Goal: Complete application form: Complete application form

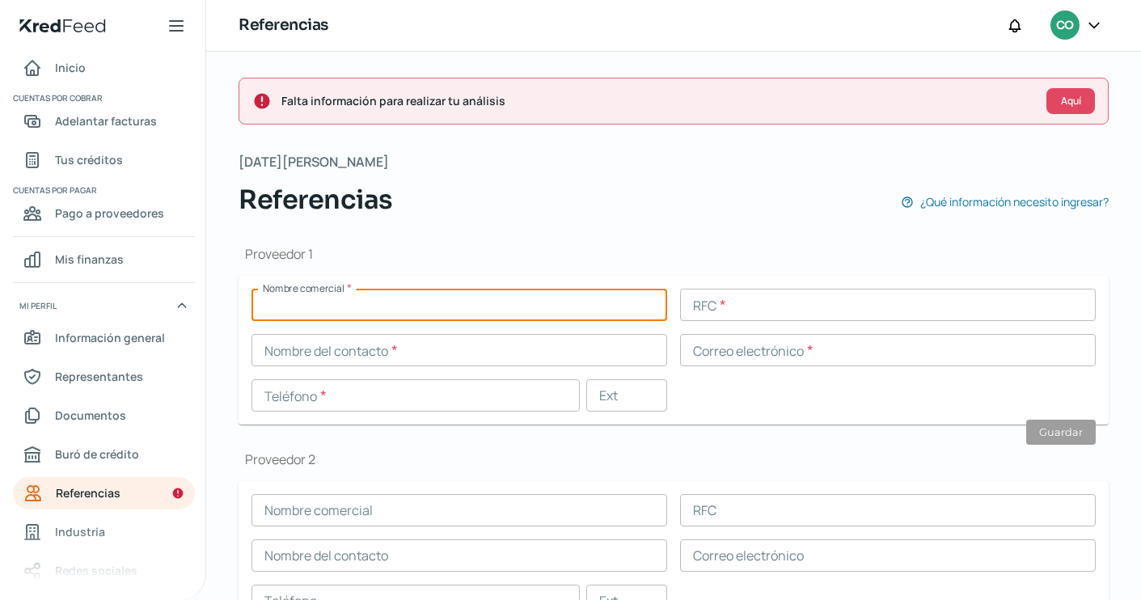
scroll to position [83, 0]
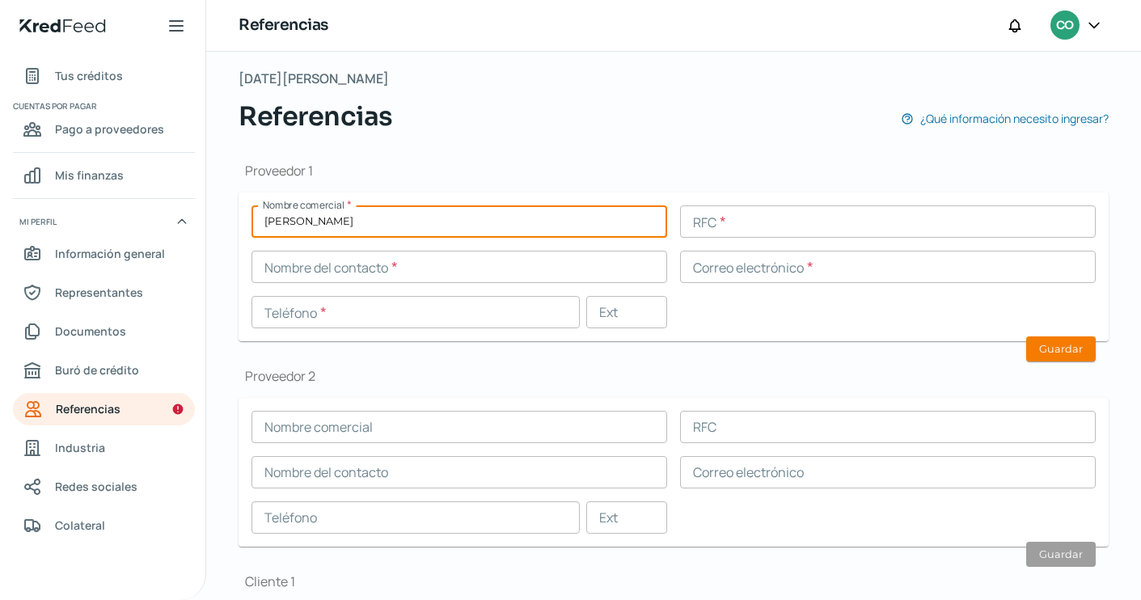
type input "[PERSON_NAME]"
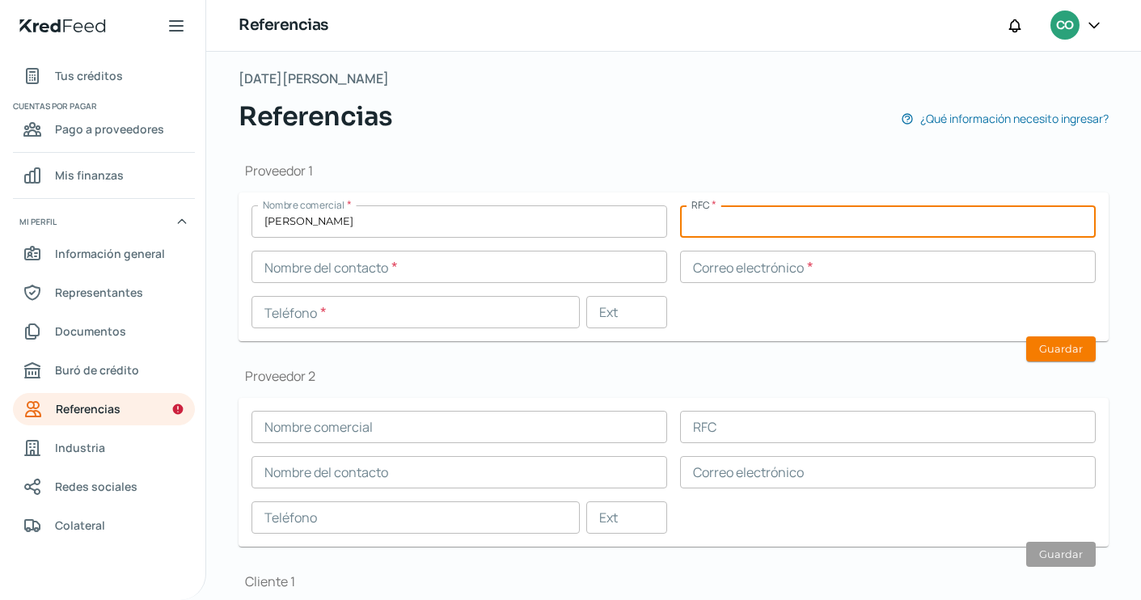
paste input "COFR901220IY9"
type input "COFR901220IY9"
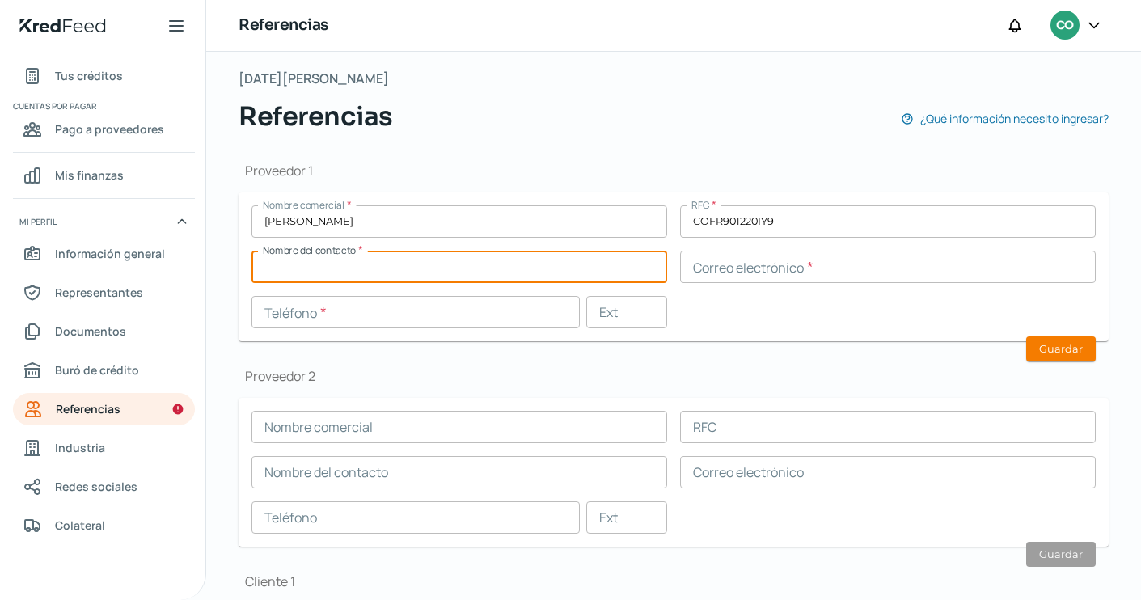
paste input "[PERSON_NAME][MEDICAL_DATA]"
type input "[PERSON_NAME][MEDICAL_DATA]"
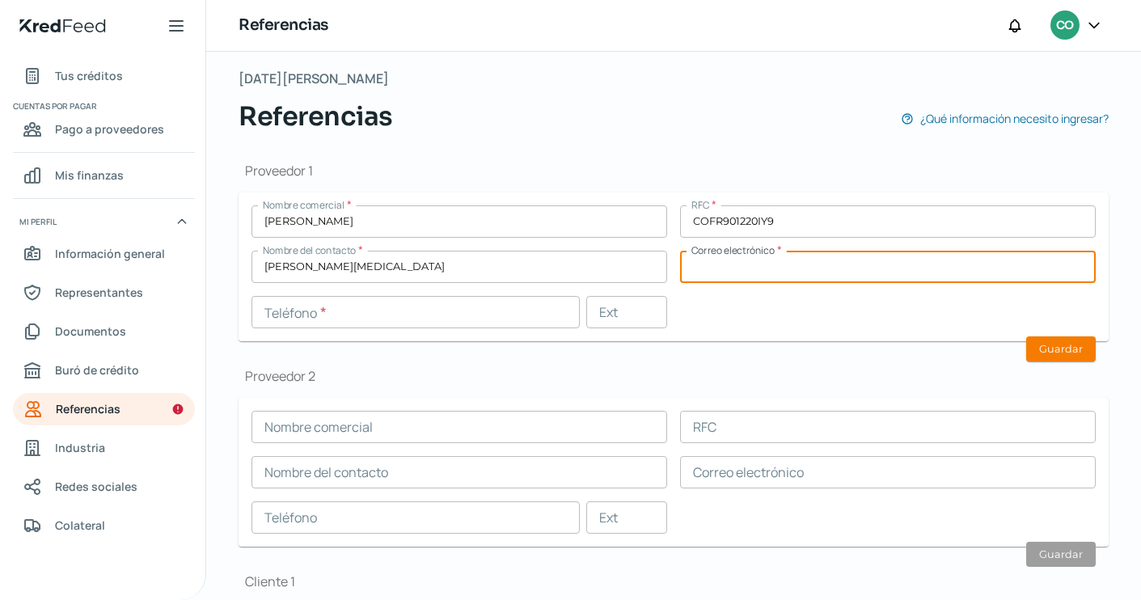
paste input "[EMAIL_ADDRESS][DOMAIN_NAME]"
type input "[EMAIL_ADDRESS][DOMAIN_NAME]"
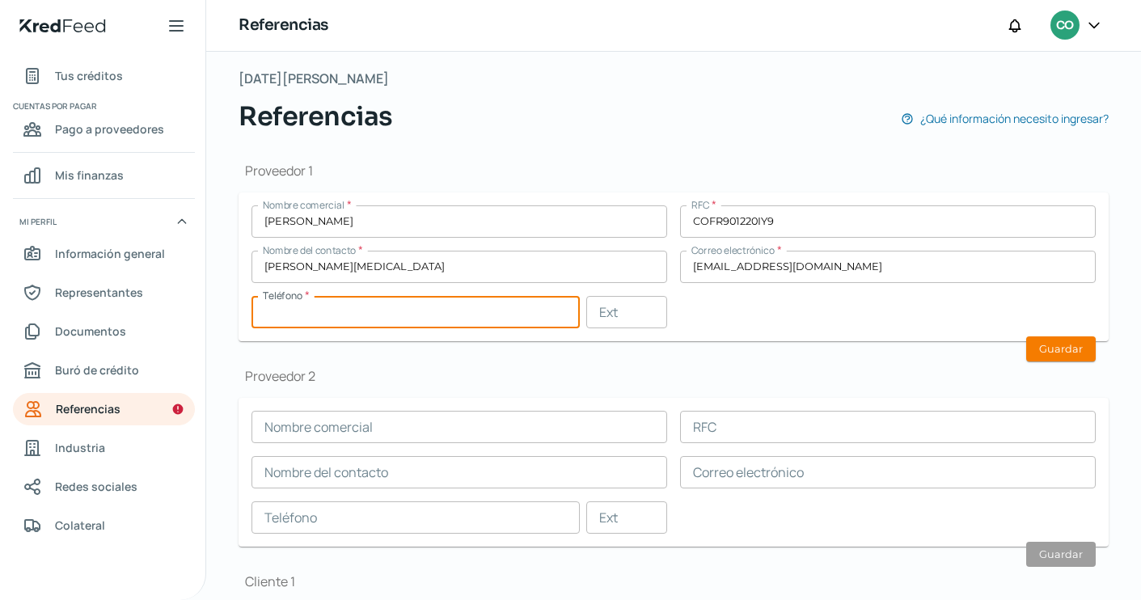
paste input "55 - 7881 - 3781"
type input "55 - 7881 - 3781"
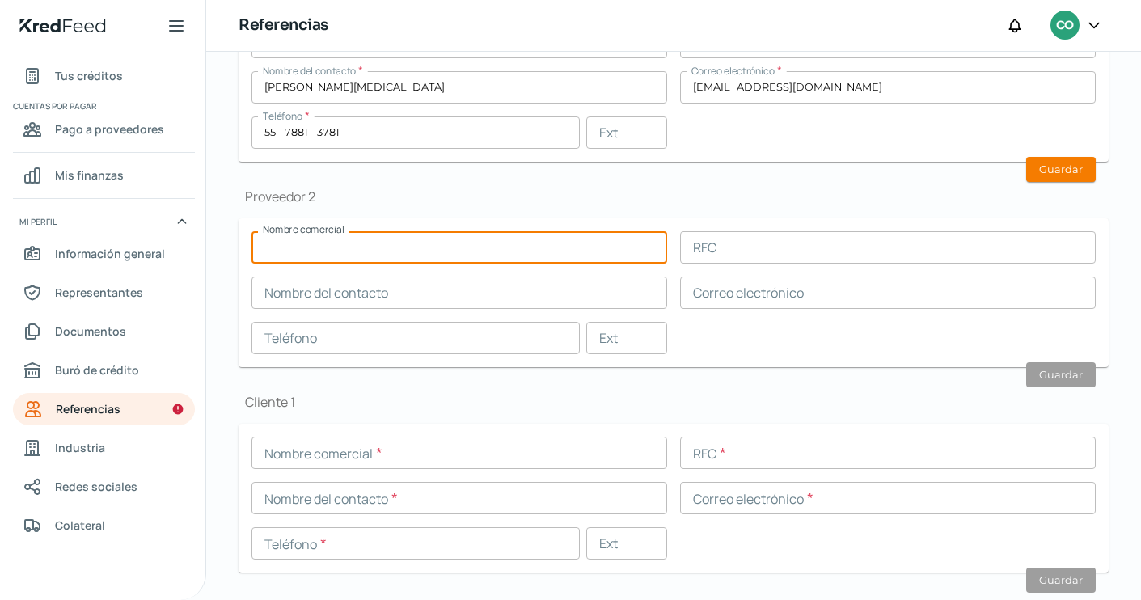
scroll to position [289, 0]
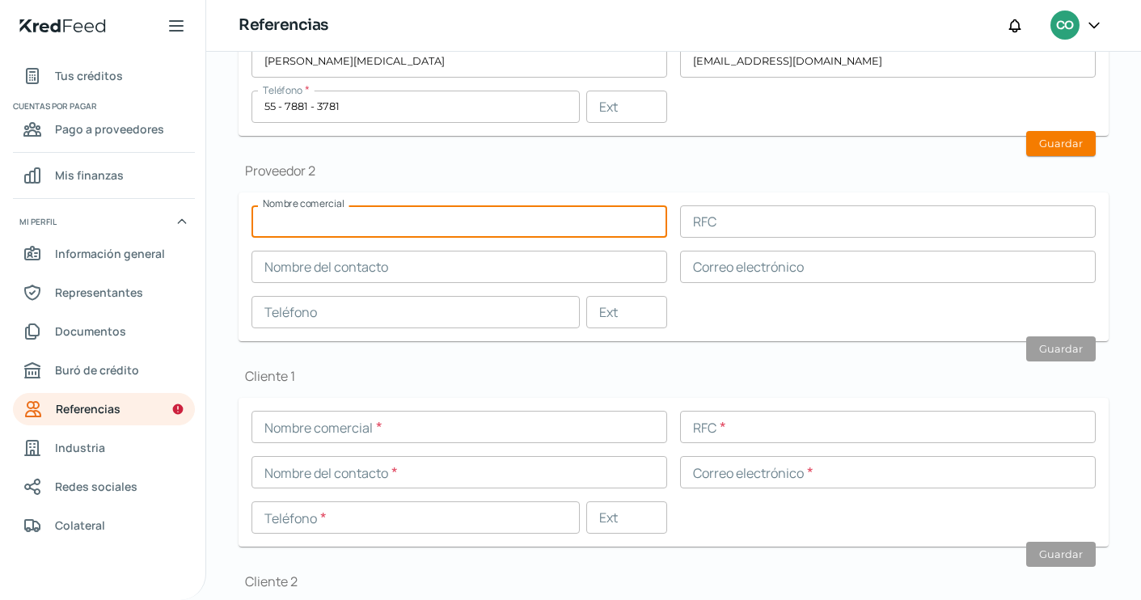
paste input "Manu autopartes"
type input "Manu autopartes"
click at [776, 224] on input "text" at bounding box center [888, 221] width 416 height 32
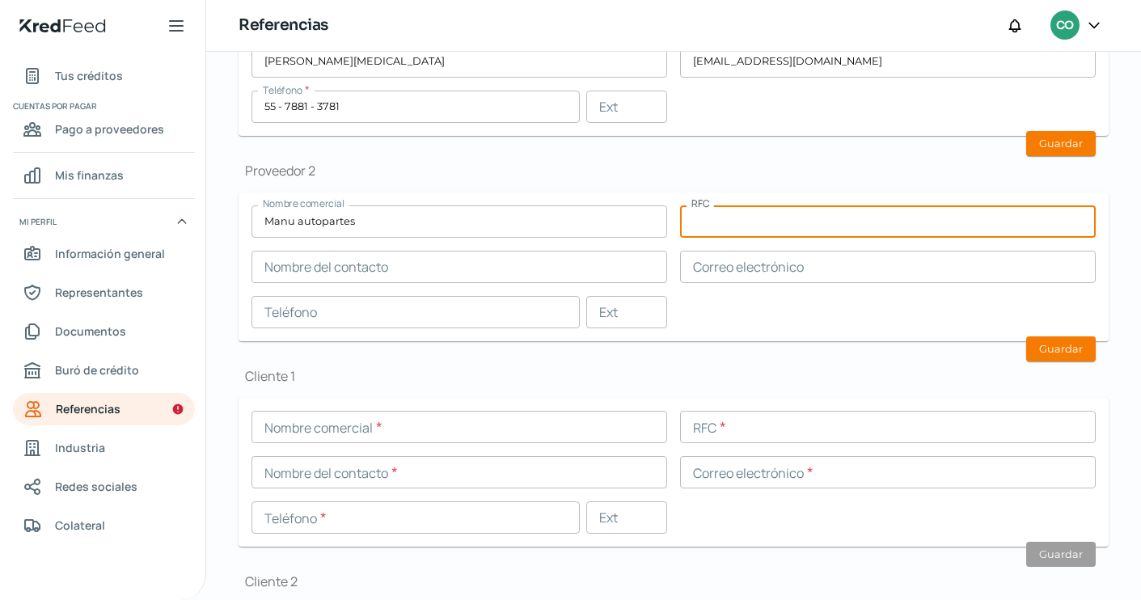
paste input "APM200110FN5"
type input "APM200110FN5"
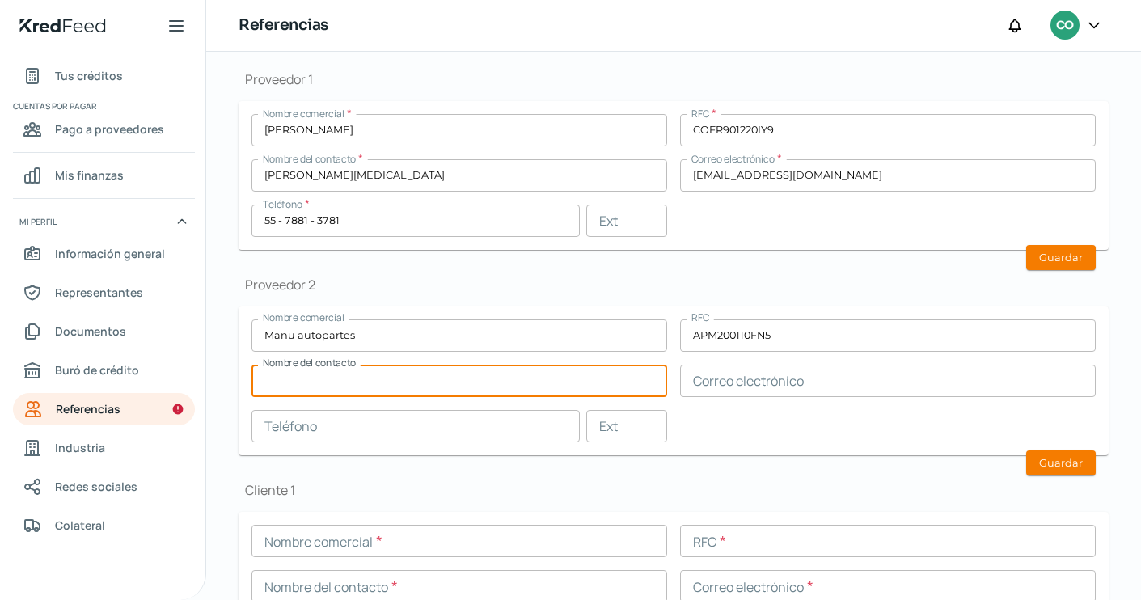
scroll to position [172, 0]
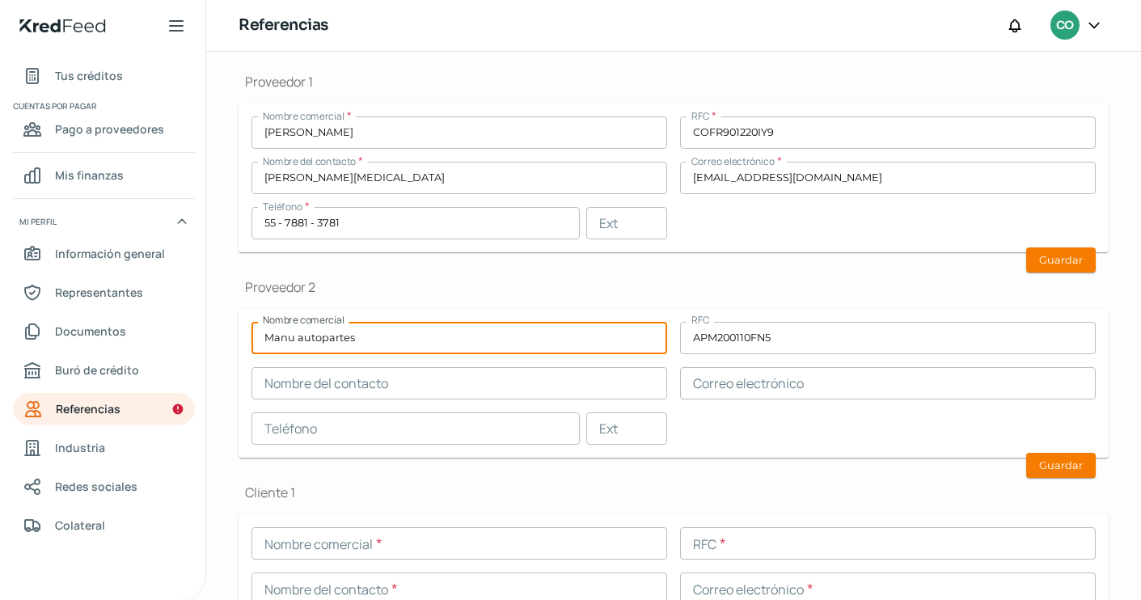
drag, startPoint x: 365, startPoint y: 341, endPoint x: 281, endPoint y: 340, distance: 84.1
click at [281, 340] on input "Manu autopartes" at bounding box center [460, 338] width 416 height 32
click at [362, 338] on input "Manu autopartes" at bounding box center [460, 338] width 416 height 32
drag, startPoint x: 362, startPoint y: 338, endPoint x: 269, endPoint y: 338, distance: 93.0
click at [269, 338] on input "Manu autopartes" at bounding box center [460, 338] width 416 height 32
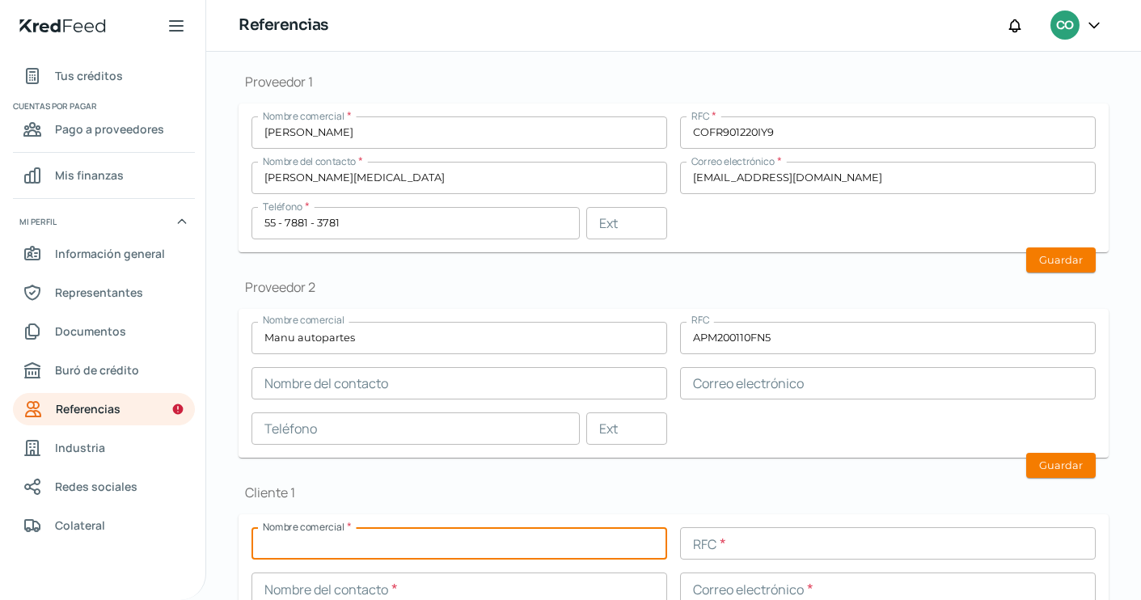
paste input "Manu autopartes"
type input "Manu autopartes"
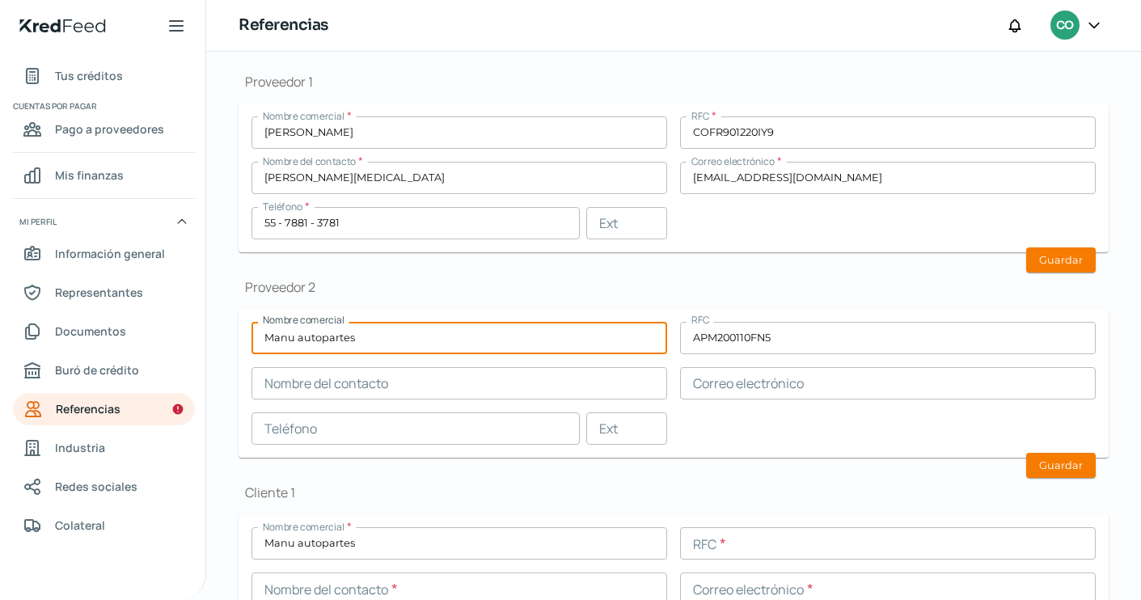
click at [397, 346] on input "Manu autopartes" at bounding box center [460, 338] width 416 height 32
type input "M"
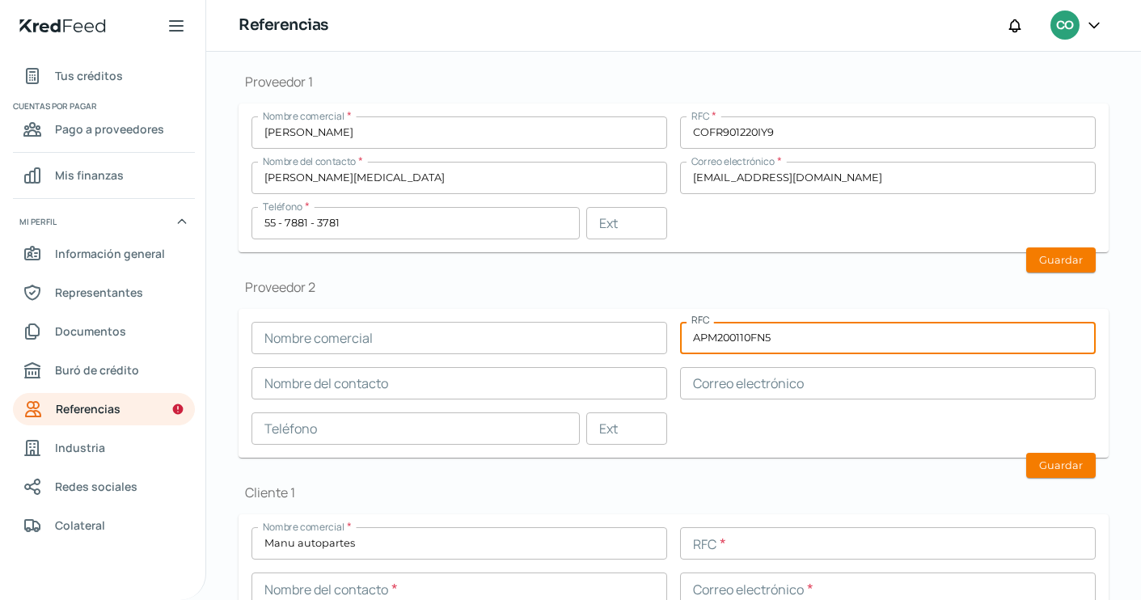
drag, startPoint x: 774, startPoint y: 340, endPoint x: 683, endPoint y: 341, distance: 90.6
click at [683, 341] on input "APM200110FN5" at bounding box center [888, 338] width 416 height 32
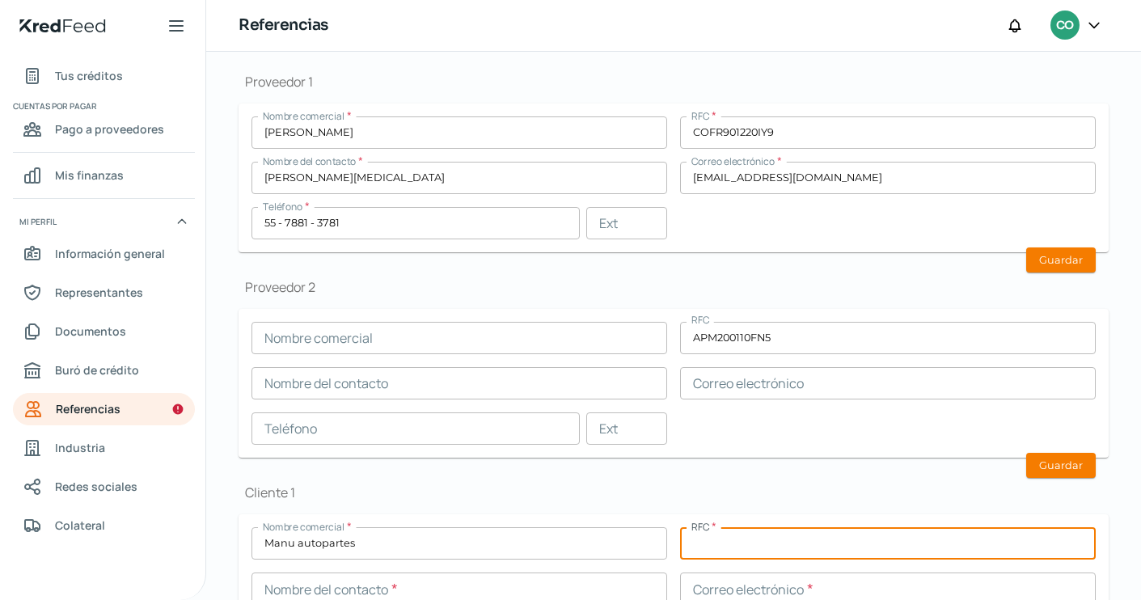
click at [730, 557] on input "text" at bounding box center [888, 543] width 416 height 32
paste input "APM200110FN5"
type input "APM200110FN5"
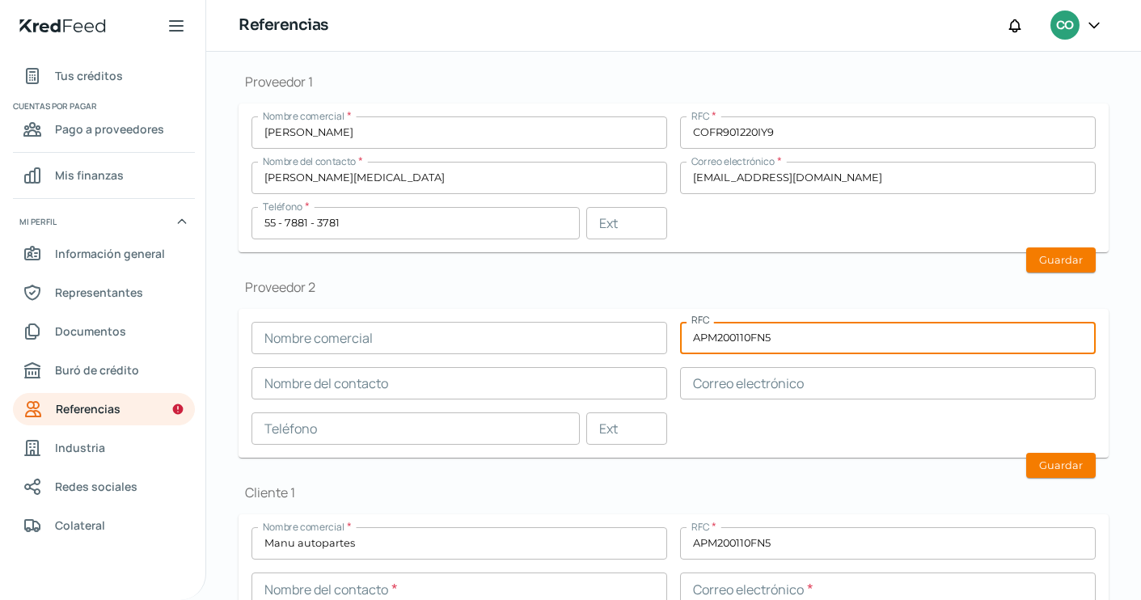
drag, startPoint x: 769, startPoint y: 343, endPoint x: 660, endPoint y: 342, distance: 109.2
click at [660, 342] on div "Nombre comercial RFC APM200110FN5 Nombre del contacto Correo electrónico Teléfo…" at bounding box center [674, 383] width 844 height 123
click at [1048, 256] on button "Guardar" at bounding box center [1061, 259] width 70 height 25
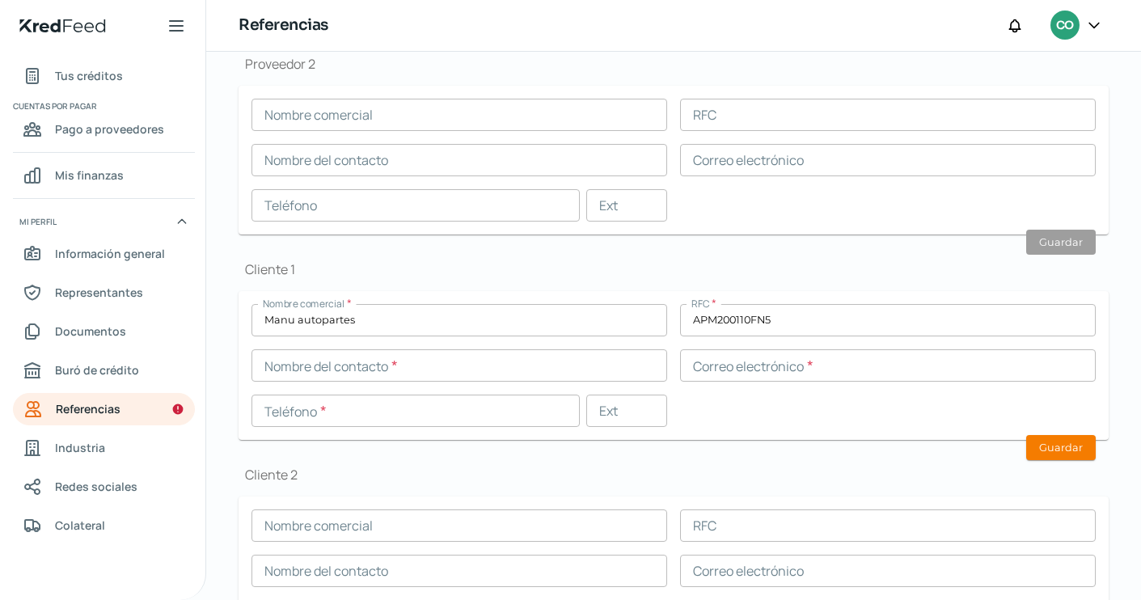
scroll to position [428, 0]
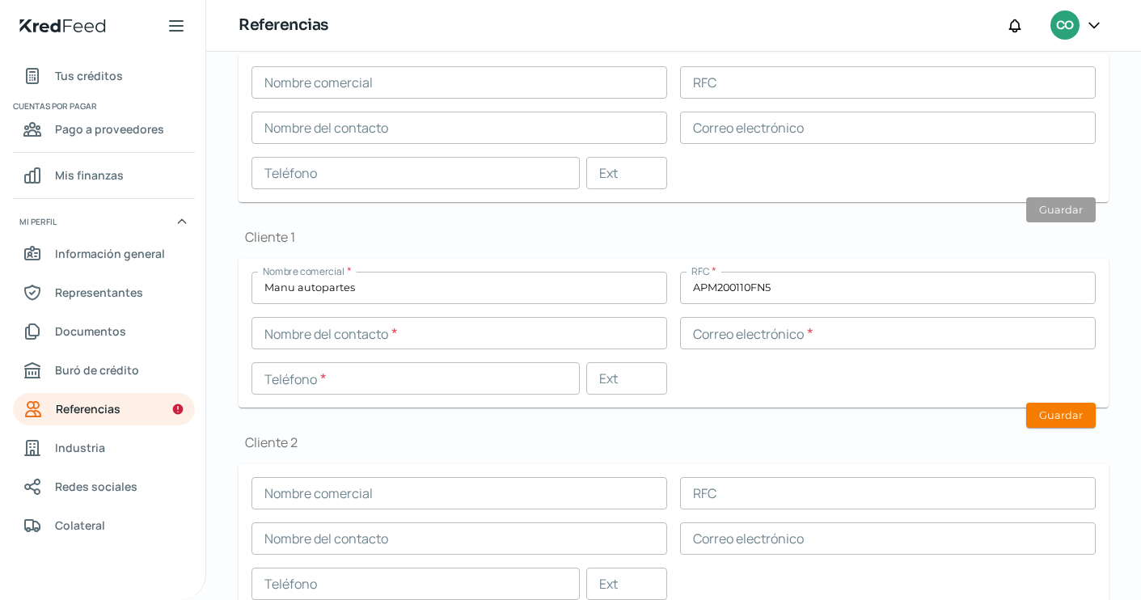
type input "[EMAIL_ADDRESS][DOMAIN_NAME]"
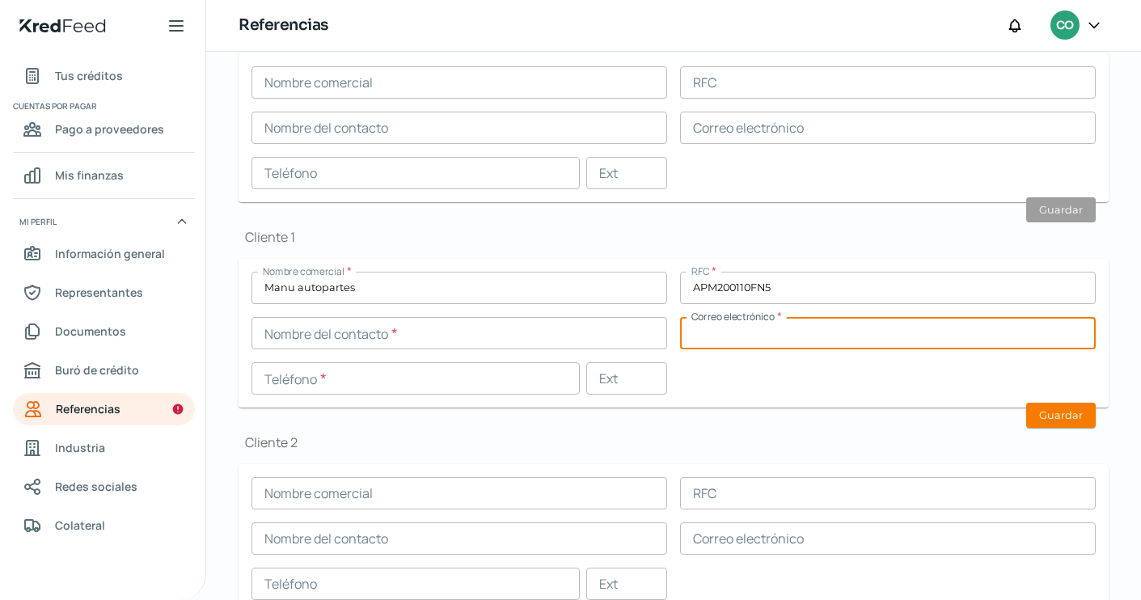
paste input "[EMAIL_ADDRESS][DOMAIN_NAME]"
type input "[EMAIL_ADDRESS][DOMAIN_NAME]"
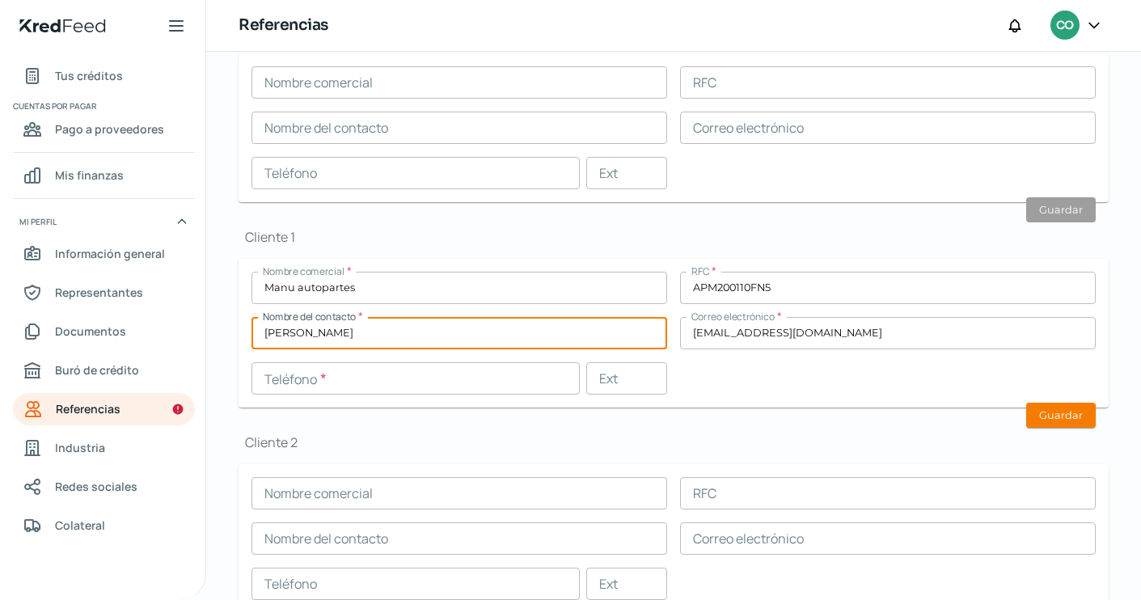
click at [335, 334] on input "[PERSON_NAME]" at bounding box center [460, 333] width 416 height 32
type input "M"
type input "[PERSON_NAME]"
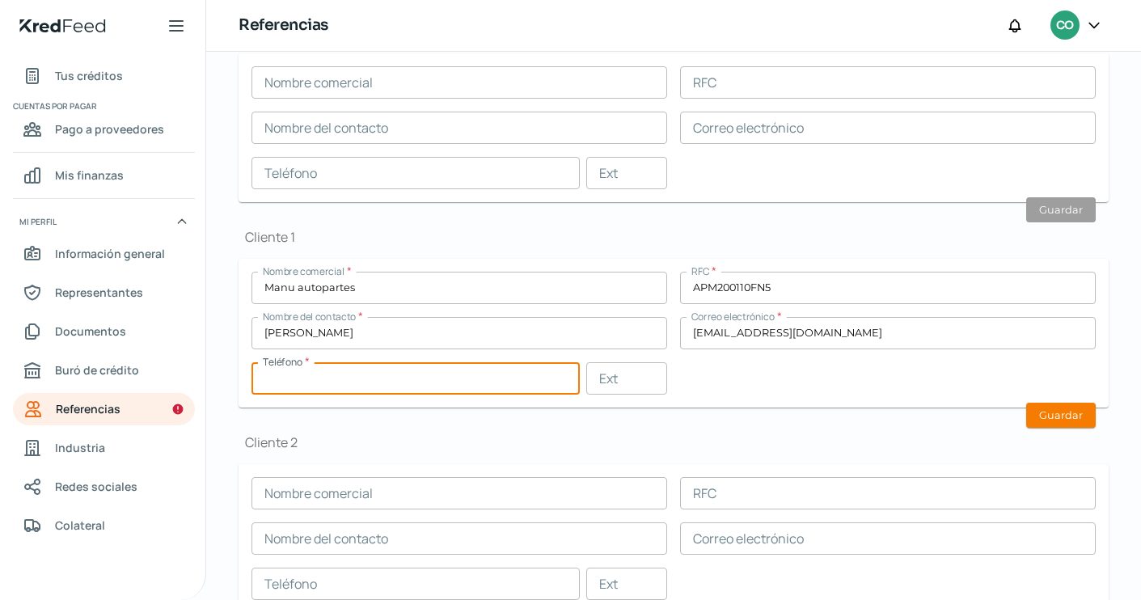
paste input "55 - 4996 - 4299"
type input "55 - 4996 - 4299"
click at [651, 410] on div "Proveedor 1 Nombre comercial * [PERSON_NAME] RFC * COFR901220IY9 Nombre del con…" at bounding box center [674, 221] width 870 height 860
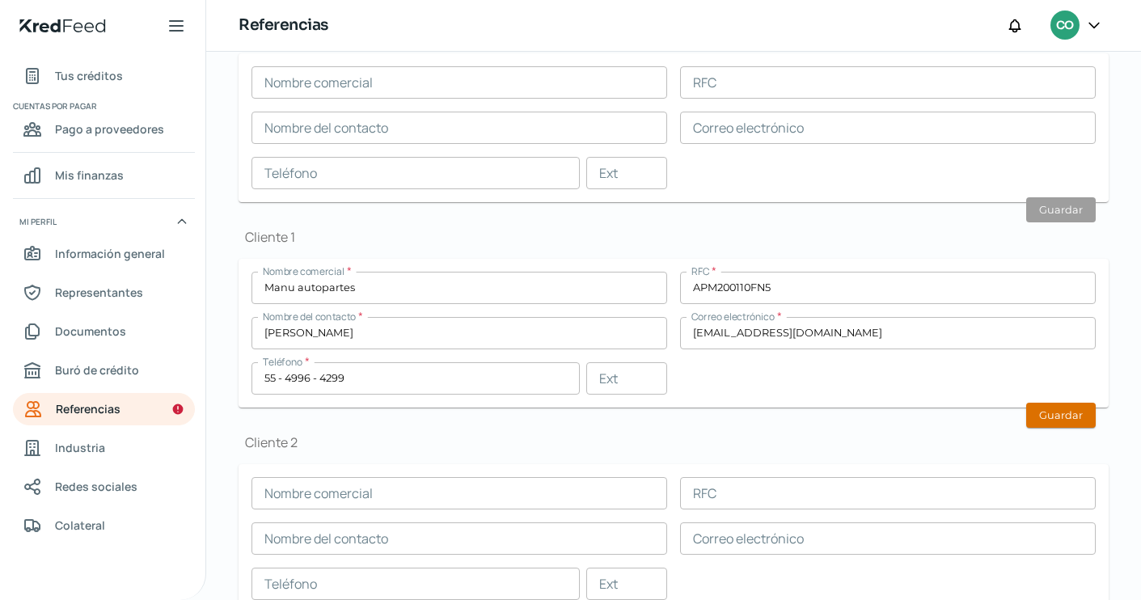
click at [1061, 409] on button "Guardar" at bounding box center [1061, 415] width 70 height 25
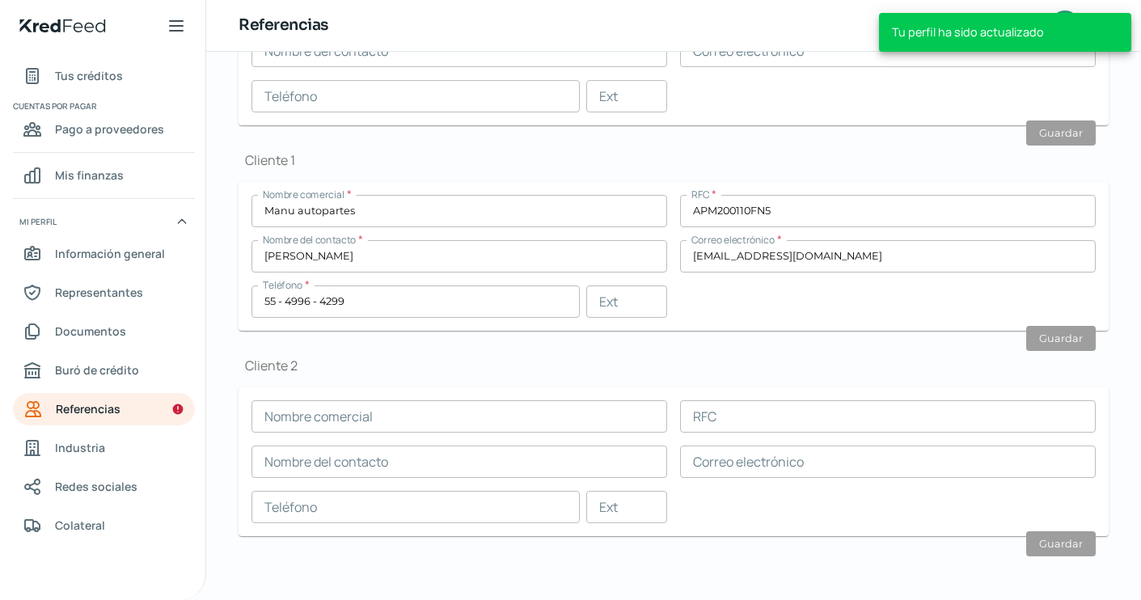
type input "[EMAIL_ADDRESS][DOMAIN_NAME]"
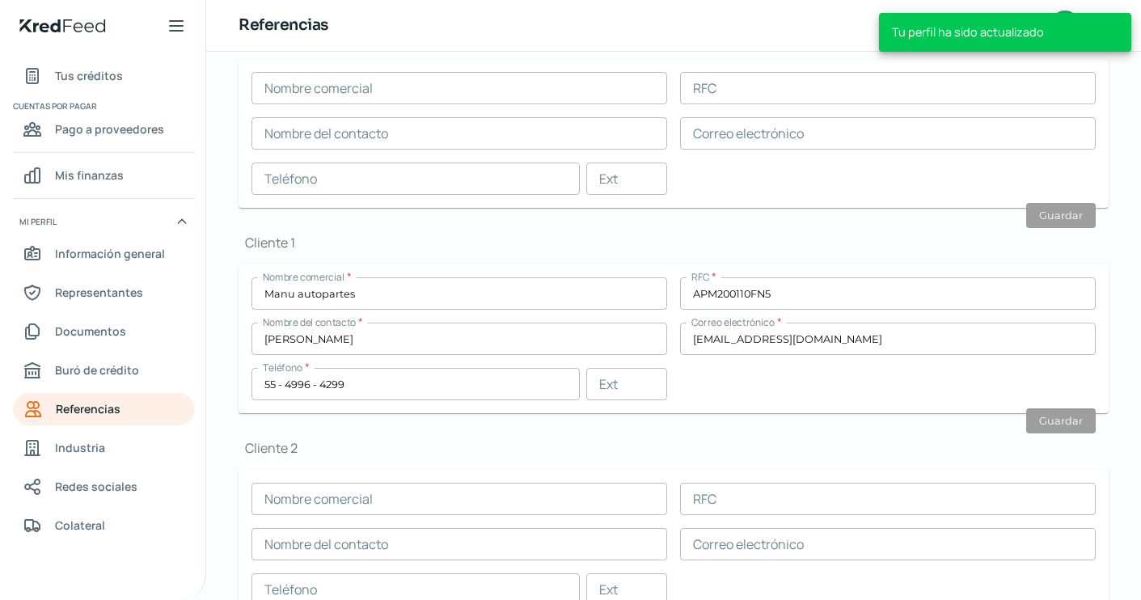
scroll to position [477, 0]
click at [108, 453] on link "Industria" at bounding box center [104, 448] width 182 height 32
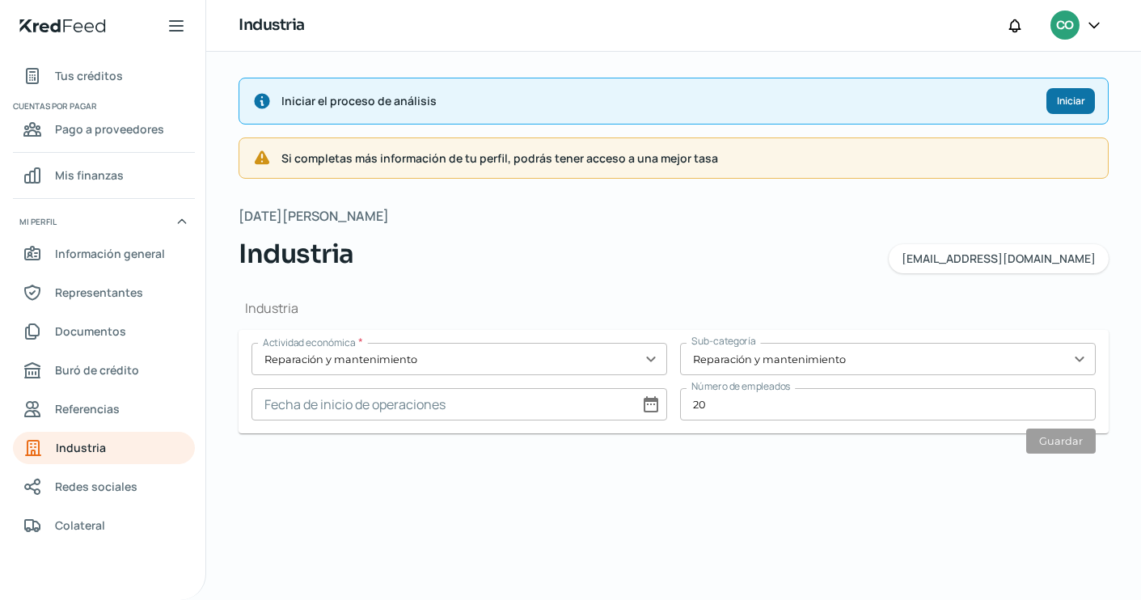
click at [1064, 100] on span "Iniciar" at bounding box center [1071, 101] width 28 height 10
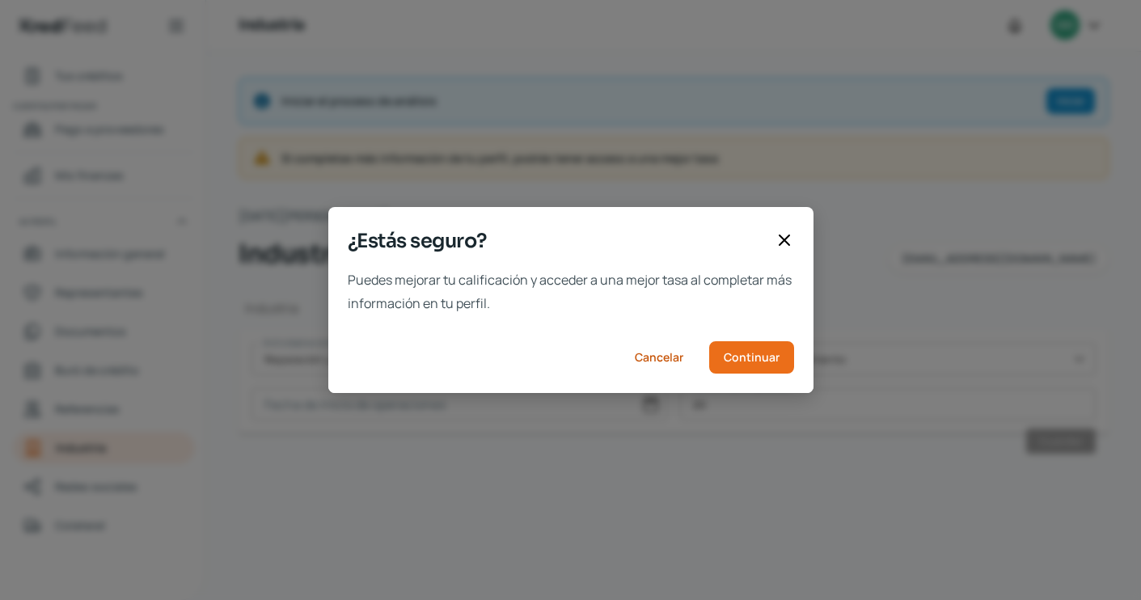
click at [780, 246] on icon at bounding box center [784, 239] width 19 height 19
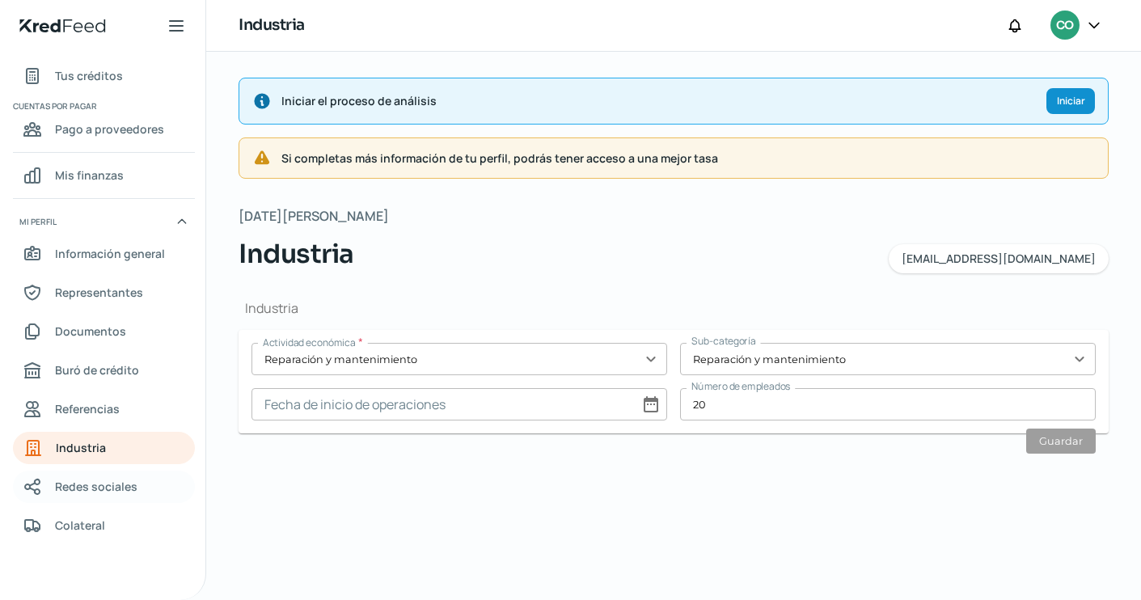
click at [75, 480] on span "Redes sociales" at bounding box center [96, 486] width 82 height 20
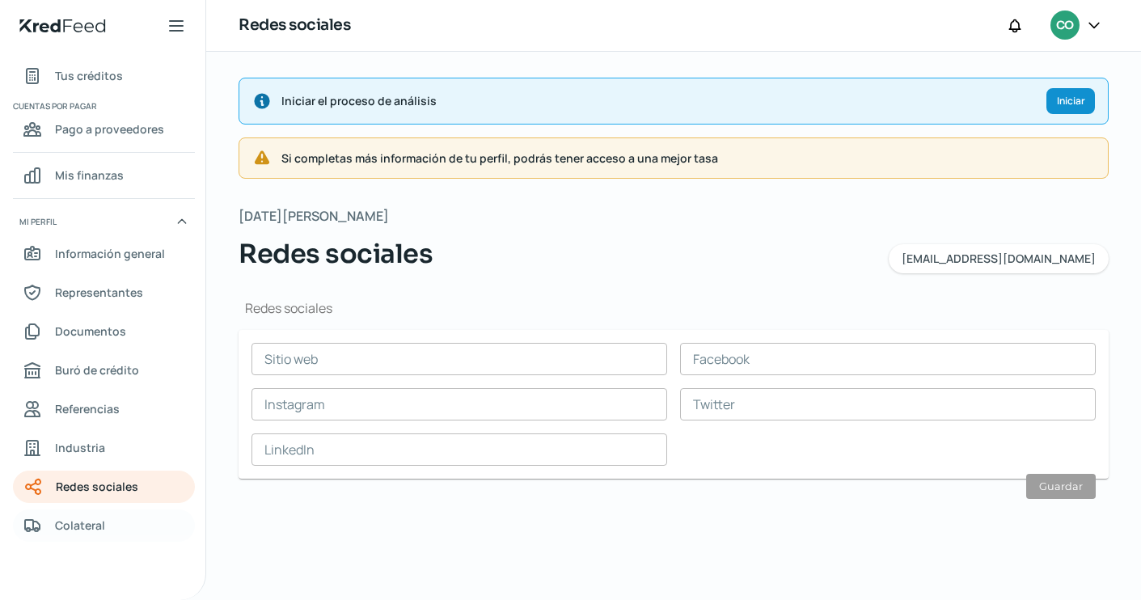
click at [87, 531] on span "Colateral" at bounding box center [80, 525] width 50 height 20
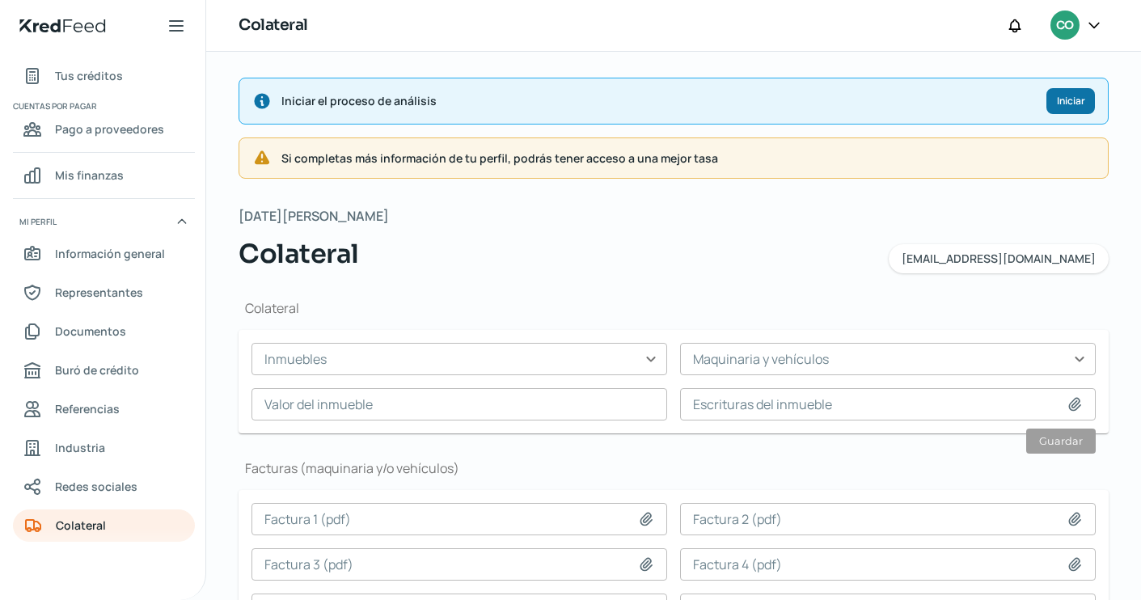
click at [1063, 109] on button "Iniciar" at bounding box center [1070, 101] width 49 height 26
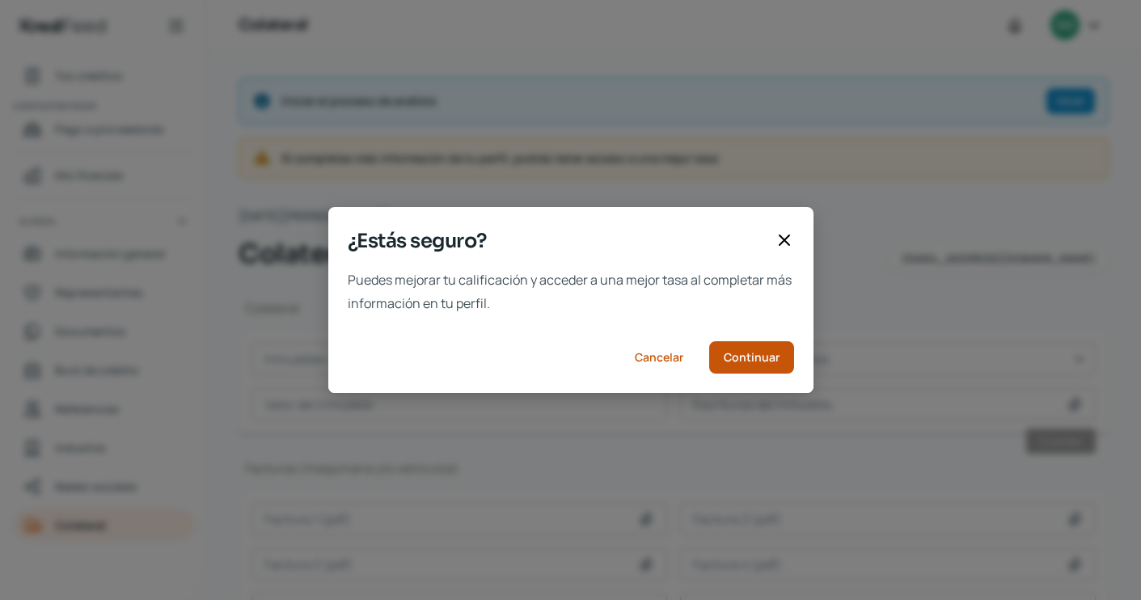
click at [746, 357] on span "Continuar" at bounding box center [752, 357] width 56 height 11
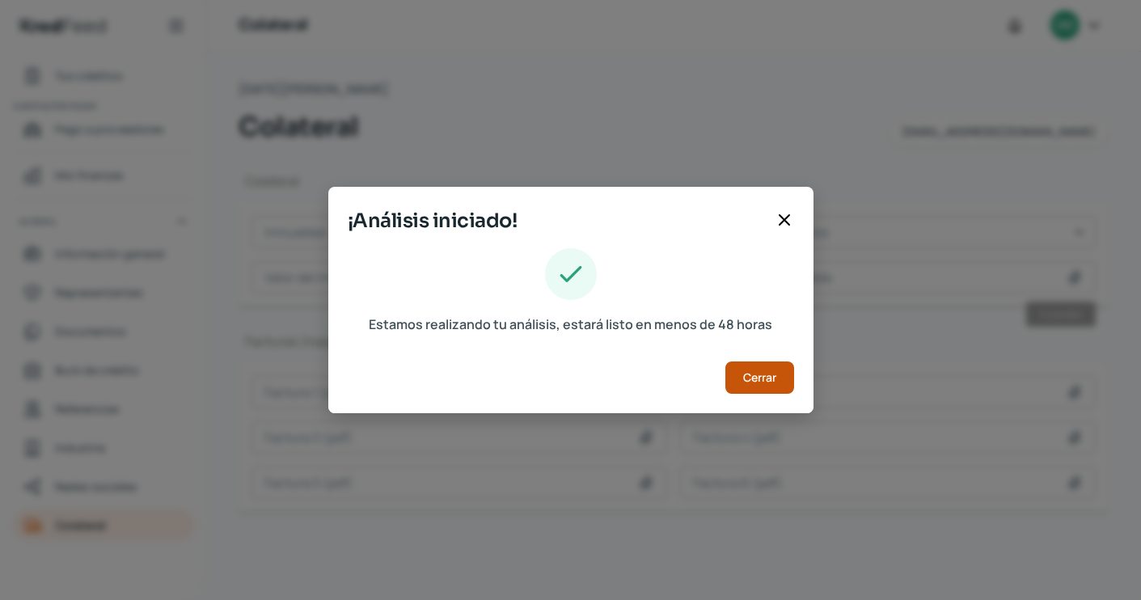
click at [776, 383] on span "Cerrar" at bounding box center [759, 377] width 33 height 11
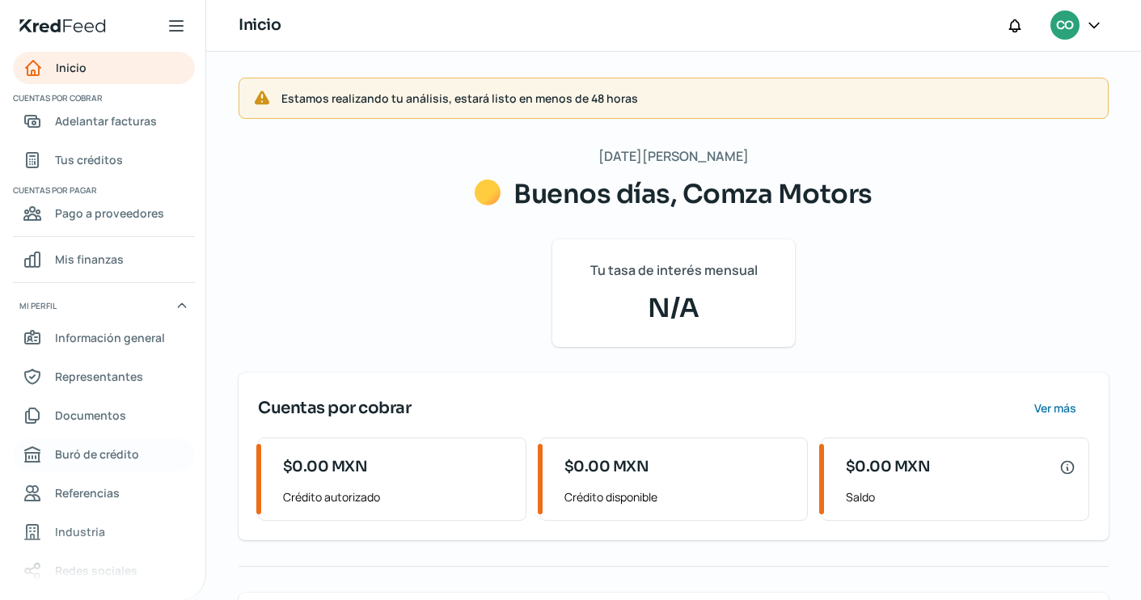
click at [95, 460] on span "Buró de crédito" at bounding box center [97, 454] width 84 height 20
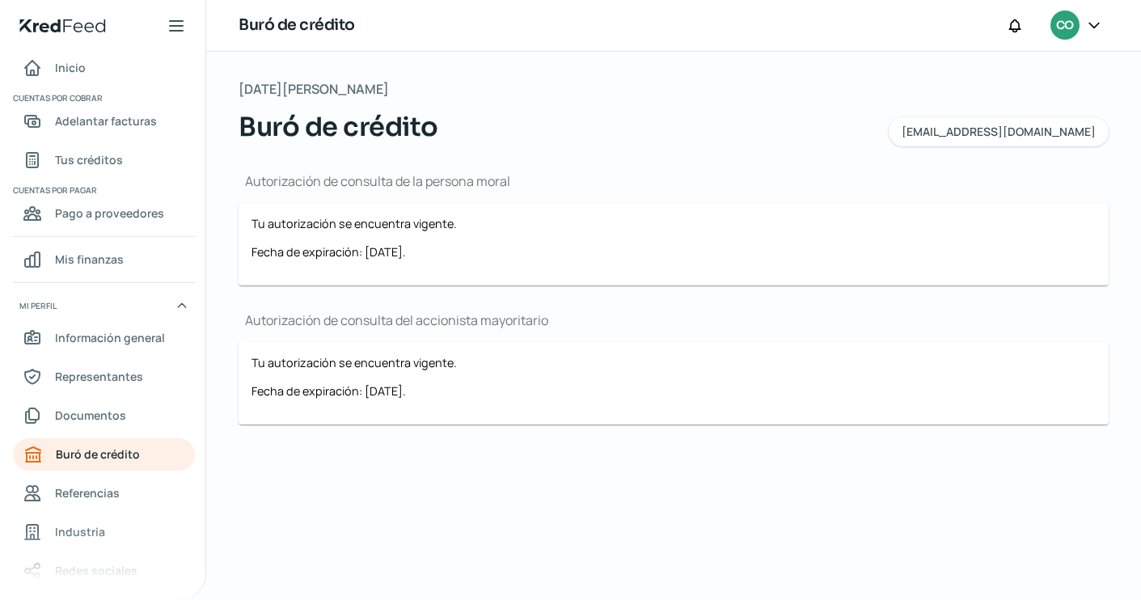
click at [1090, 33] on div at bounding box center [1094, 26] width 29 height 31
click at [1093, 23] on icon at bounding box center [1094, 25] width 16 height 16
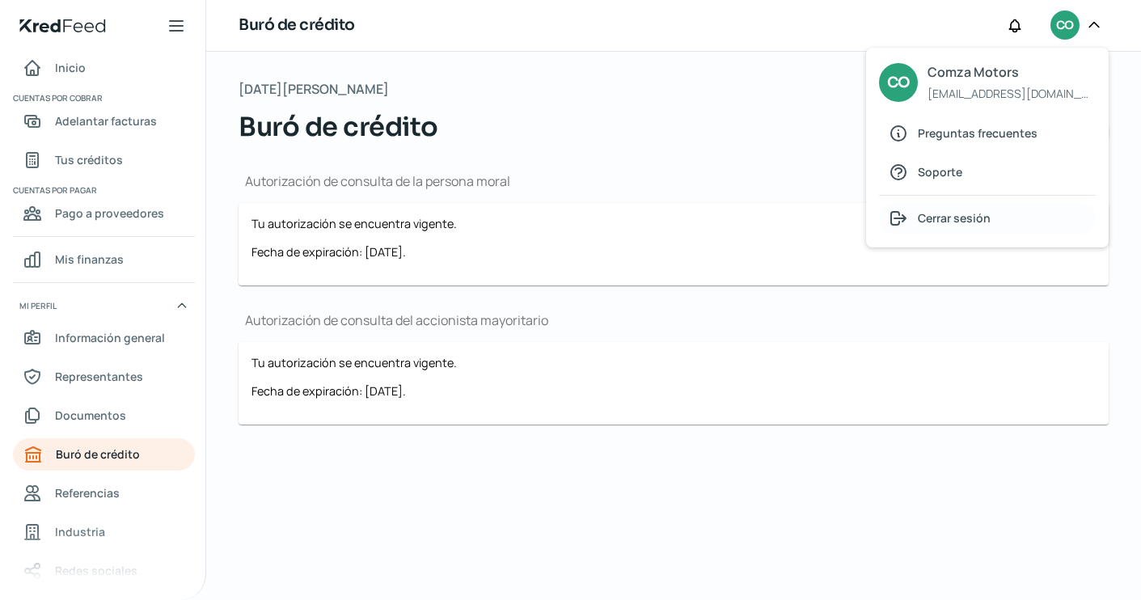
click at [934, 223] on span "Cerrar sesión" at bounding box center [954, 218] width 73 height 20
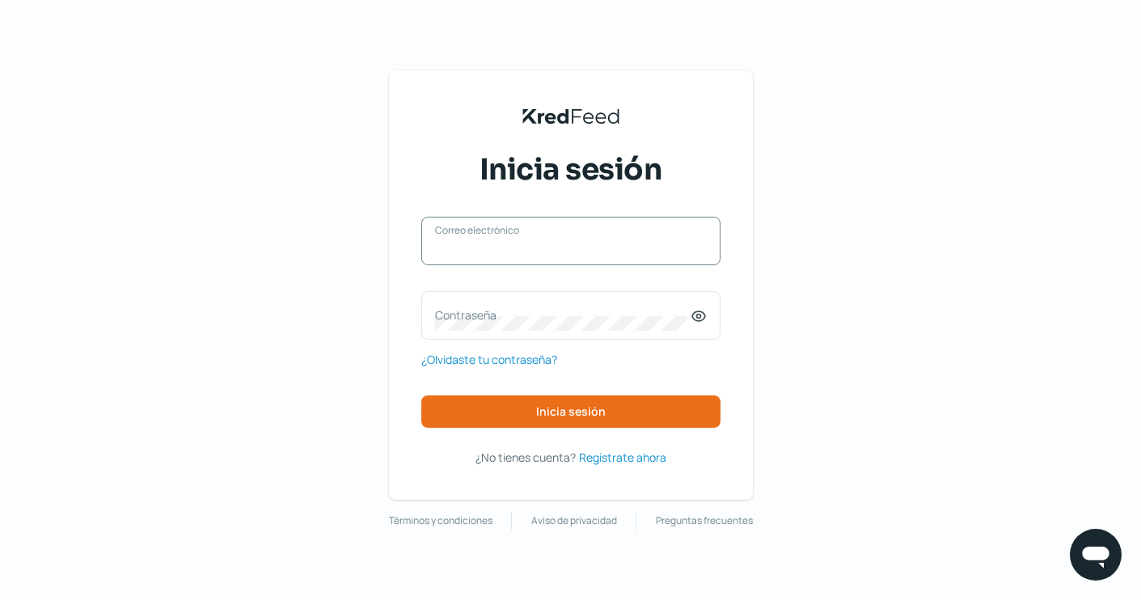
paste input "j.dyer@cinca.com.mx"
type input "j.dyer@cinca.com.mx"
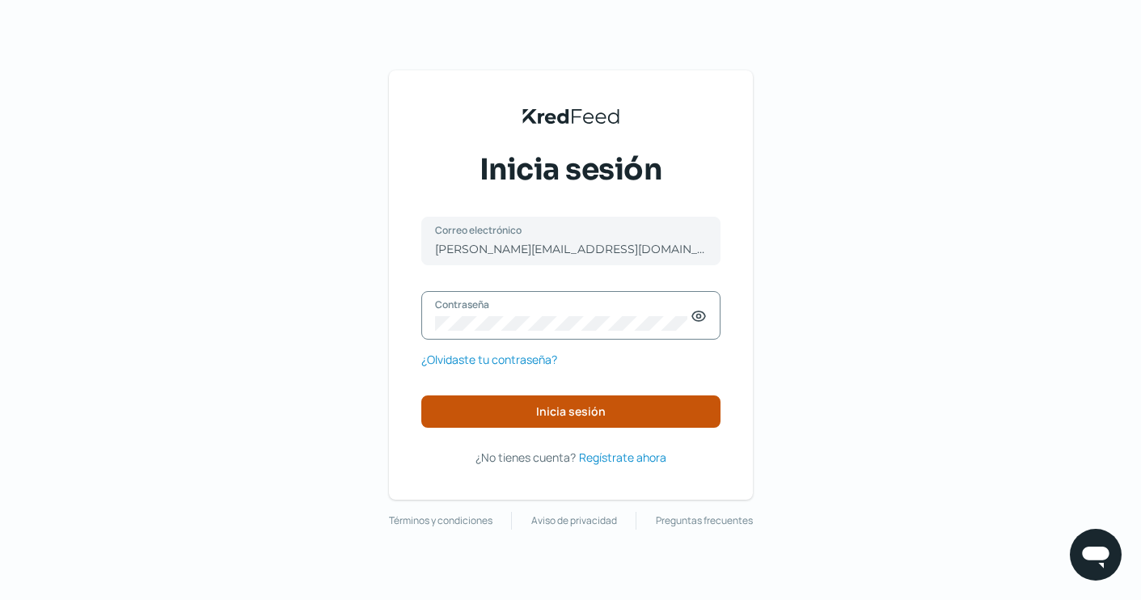
click at [522, 413] on button "Inicia sesión" at bounding box center [570, 411] width 299 height 32
